Goal: Task Accomplishment & Management: Manage account settings

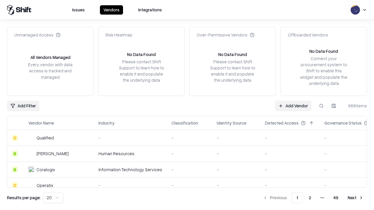
click at [293, 106] on link "Add Vendor" at bounding box center [293, 106] width 37 height 11
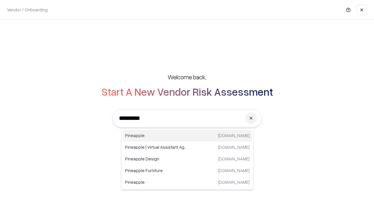
click at [187, 136] on div "Pineapple [DOMAIN_NAME]" at bounding box center [187, 136] width 129 height 12
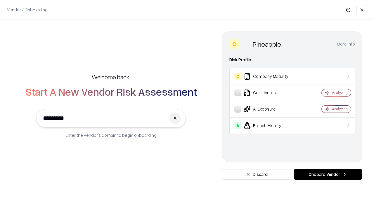
type input "*********"
click at [328, 175] on button "Onboard Vendor" at bounding box center [327, 174] width 69 height 11
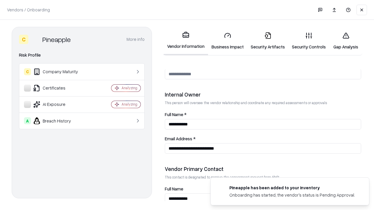
scroll to position [303, 0]
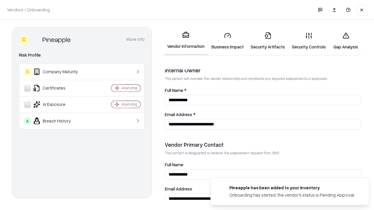
click at [227, 41] on link "Business Impact" at bounding box center [227, 40] width 39 height 27
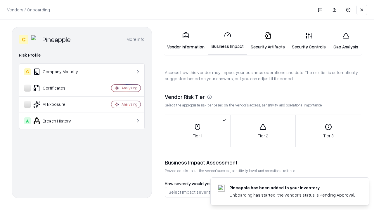
click at [267, 41] on link "Security Artifacts" at bounding box center [267, 40] width 41 height 27
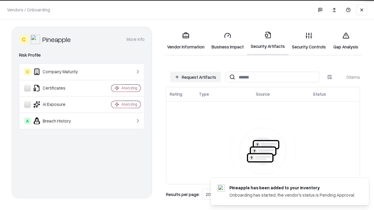
click at [195, 77] on button "Request Artifacts" at bounding box center [195, 77] width 51 height 11
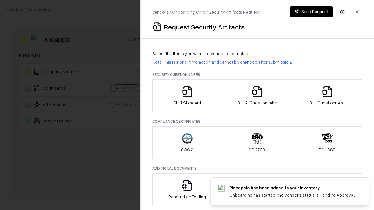
click at [187, 96] on icon "button" at bounding box center [187, 92] width 12 height 12
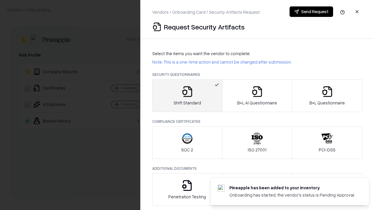
click at [311, 12] on button "Send Request" at bounding box center [311, 11] width 44 height 11
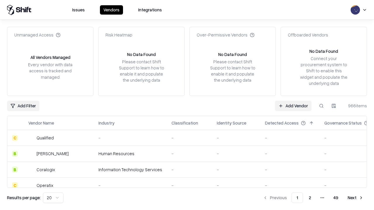
click at [321, 106] on button at bounding box center [321, 106] width 11 height 11
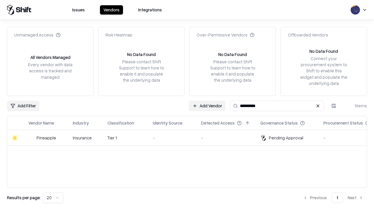
type input "*********"
click at [190, 138] on div "-" at bounding box center [172, 138] width 39 height 6
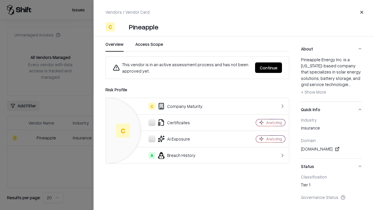
click at [268, 68] on button "Continue" at bounding box center [268, 67] width 27 height 11
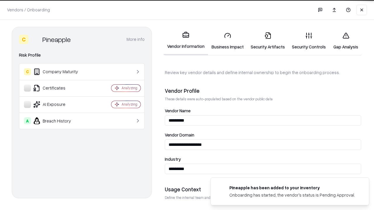
click at [267, 41] on link "Security Artifacts" at bounding box center [267, 40] width 41 height 27
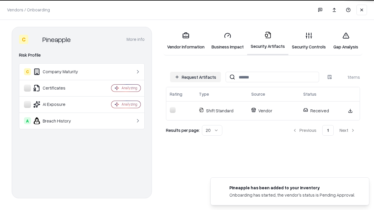
click at [345, 41] on link "Gap Analysis" at bounding box center [345, 40] width 33 height 27
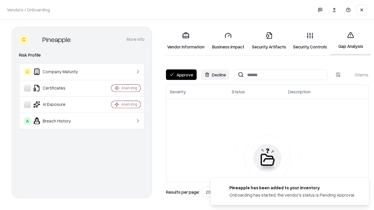
click at [181, 75] on button "Approve" at bounding box center [181, 74] width 31 height 11
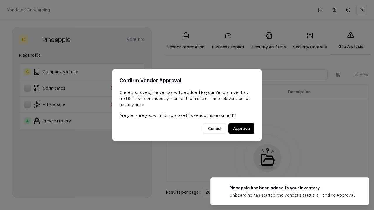
click at [241, 128] on button "Approve" at bounding box center [241, 129] width 26 height 11
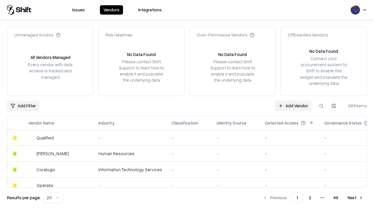
type input "*********"
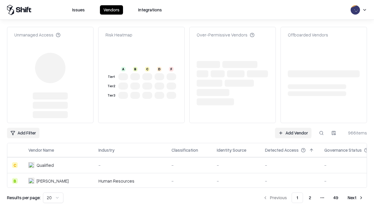
click at [293, 128] on link "Add Vendor" at bounding box center [293, 133] width 37 height 11
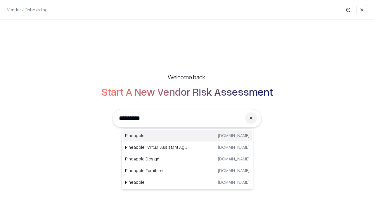
click at [187, 136] on div "Pineapple [DOMAIN_NAME]" at bounding box center [187, 136] width 129 height 12
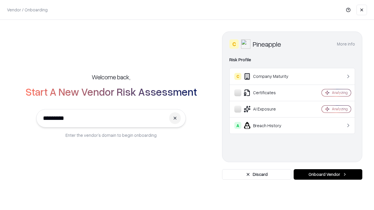
type input "*********"
click at [328, 175] on button "Onboard Vendor" at bounding box center [327, 174] width 69 height 11
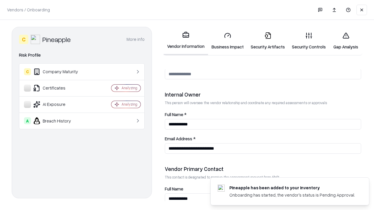
scroll to position [303, 0]
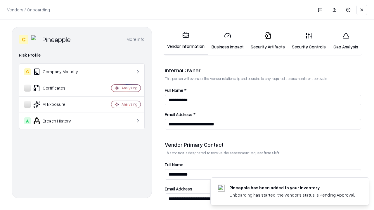
click at [345, 41] on link "Gap Analysis" at bounding box center [345, 40] width 33 height 27
